Goal: Task Accomplishment & Management: Use online tool/utility

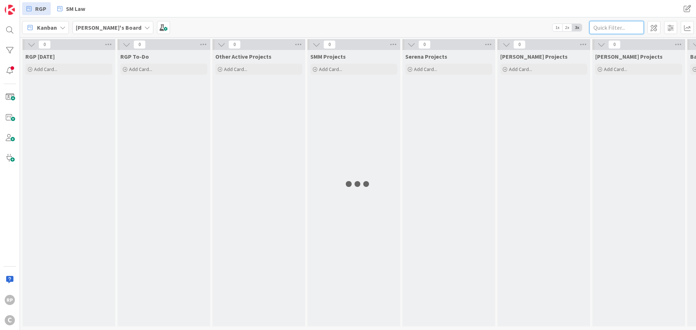
click at [602, 27] on input "text" at bounding box center [617, 27] width 54 height 13
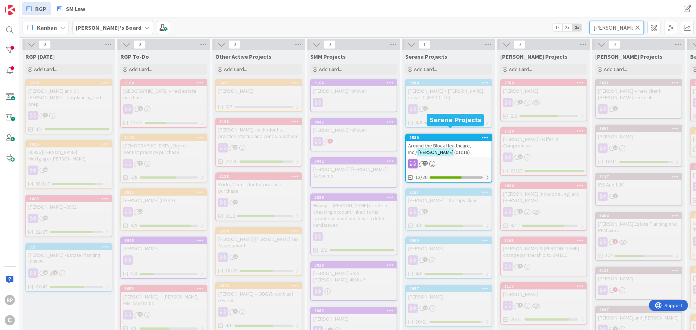
type input "[PERSON_NAME]"
click at [450, 135] on div "2580" at bounding box center [451, 137] width 82 height 5
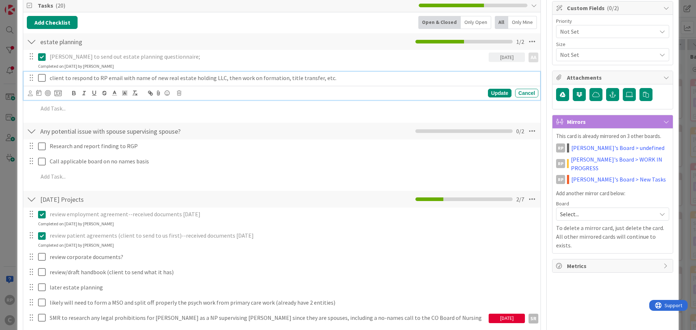
click at [366, 80] on p "client to respond to RP email with name of new real estate holding LLC, then wo…" at bounding box center [293, 78] width 486 height 8
click at [31, 95] on icon at bounding box center [30, 93] width 5 height 5
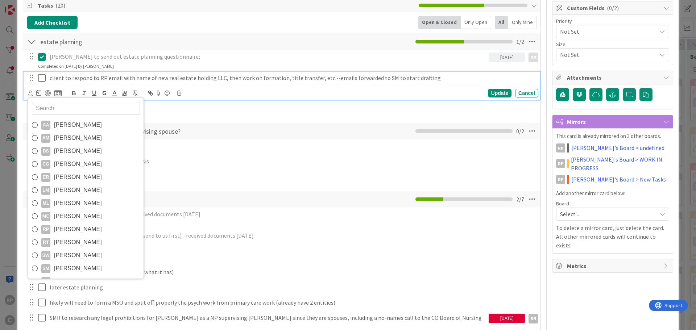
drag, startPoint x: 74, startPoint y: 271, endPoint x: 70, endPoint y: 185, distance: 86.0
click at [74, 271] on span "[PERSON_NAME]" at bounding box center [78, 268] width 48 height 11
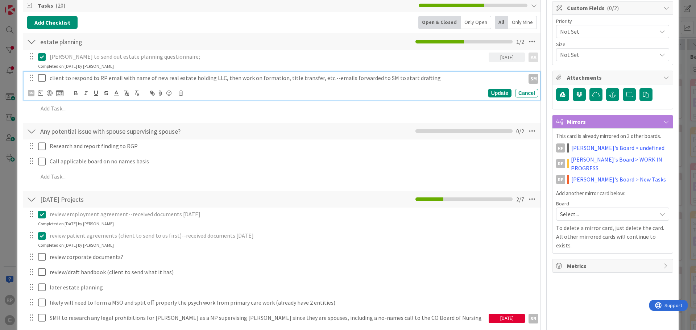
click at [40, 91] on icon at bounding box center [40, 93] width 5 height 6
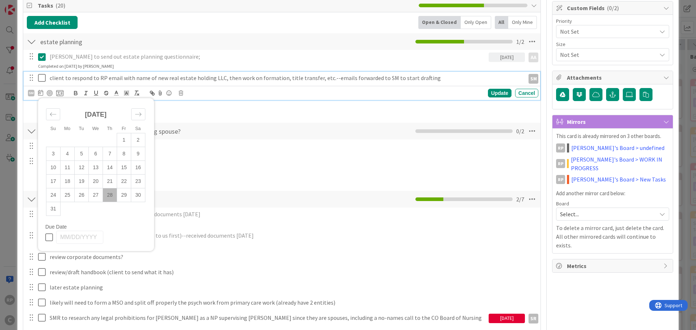
click at [138, 113] on icon "Move forward to switch to the next month." at bounding box center [138, 114] width 7 height 7
click at [83, 140] on td "2" at bounding box center [82, 140] width 14 height 14
type input "[DATE]"
click at [501, 90] on div "Update" at bounding box center [500, 93] width 24 height 9
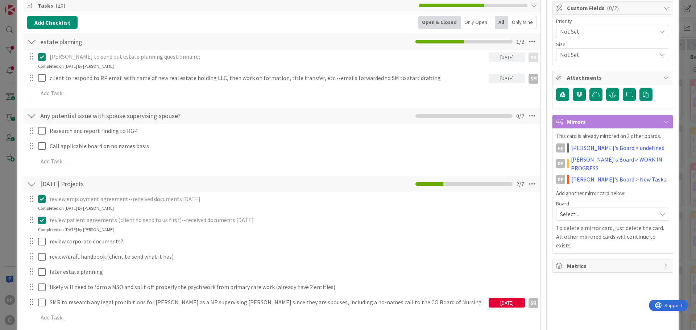
click at [589, 140] on p "This card is already mirrored on 3 other boards." at bounding box center [612, 136] width 113 height 8
click at [589, 145] on link "[PERSON_NAME]'s Board > undefined" at bounding box center [618, 148] width 93 height 9
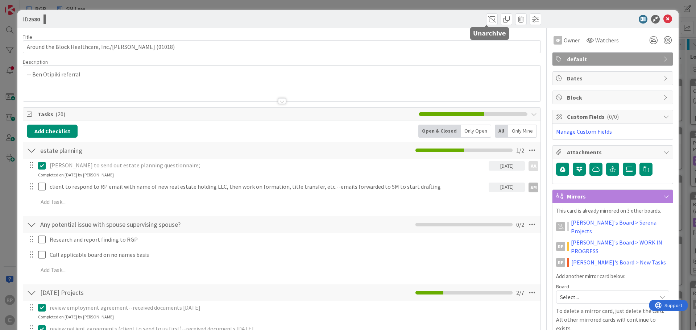
click at [486, 20] on span at bounding box center [492, 19] width 12 height 12
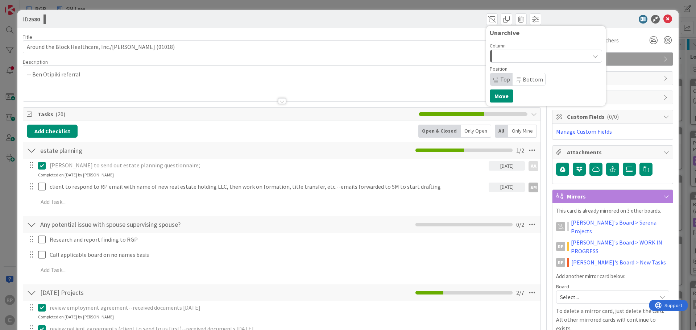
click at [501, 60] on button "button" at bounding box center [546, 56] width 112 height 13
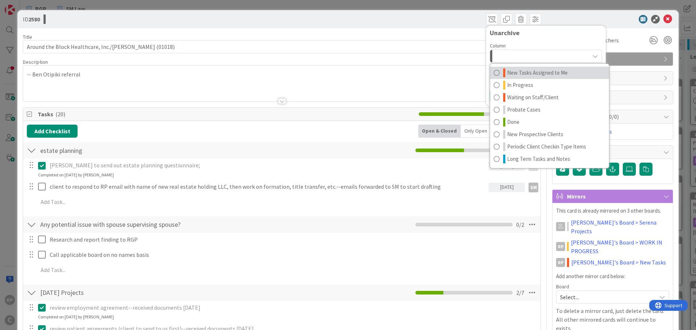
click at [519, 70] on span "New Tasks Assigned to Me" at bounding box center [537, 73] width 61 height 9
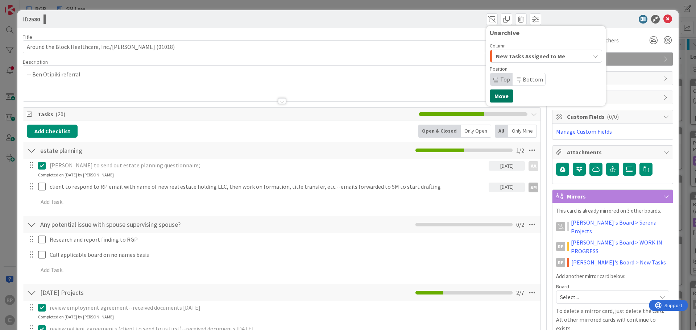
click at [495, 96] on button "Move" at bounding box center [502, 96] width 24 height 13
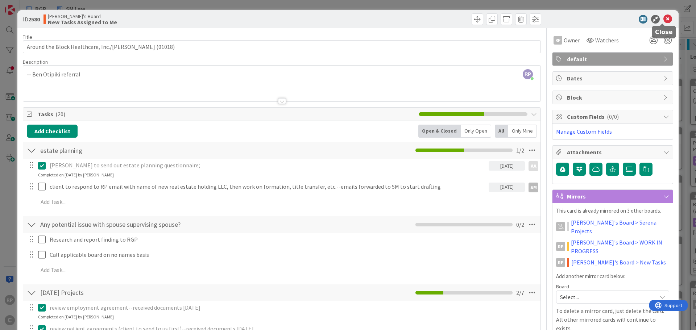
click at [664, 20] on icon at bounding box center [668, 19] width 9 height 9
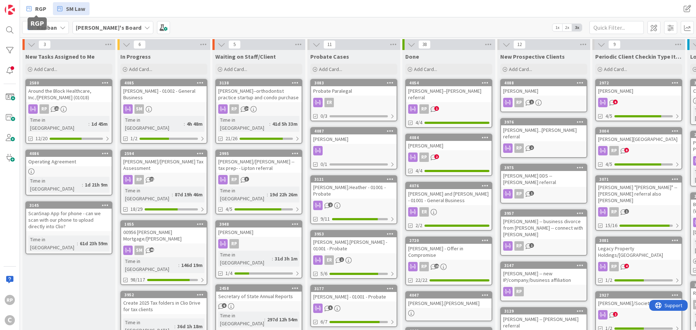
click at [43, 6] on span "RGP" at bounding box center [40, 8] width 11 height 9
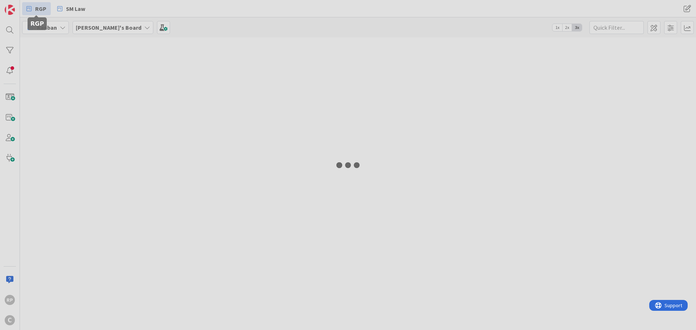
type input "[PERSON_NAME]"
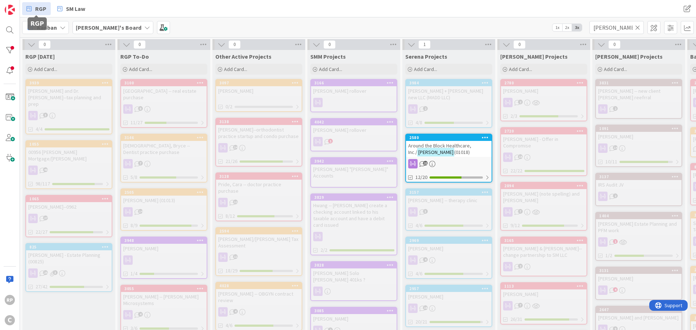
click at [638, 29] on icon at bounding box center [638, 27] width 5 height 7
